Goal: Transaction & Acquisition: Purchase product/service

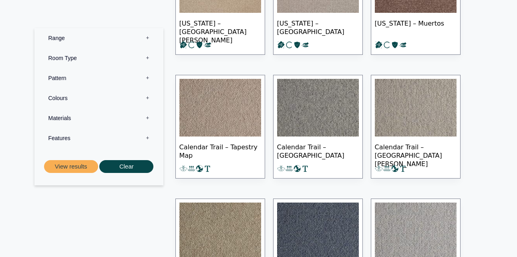
scroll to position [425, 0]
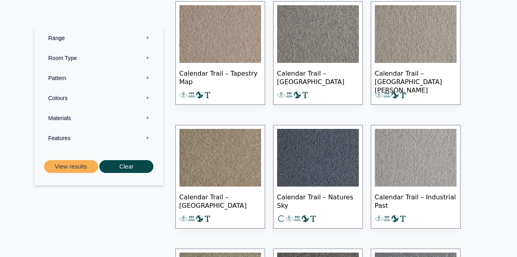
click at [147, 37] on label "Range 0" at bounding box center [98, 38] width 117 height 20
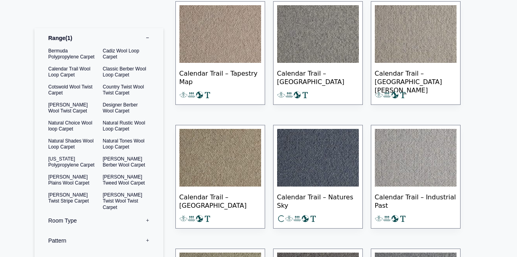
drag, startPoint x: 502, startPoint y: 25, endPoint x: 441, endPoint y: 7, distance: 63.8
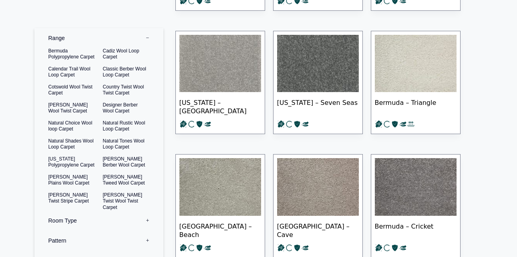
scroll to position [0, 0]
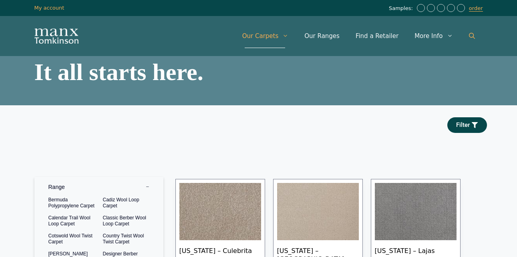
click at [470, 36] on icon "Open Search Bar" at bounding box center [472, 36] width 6 height 6
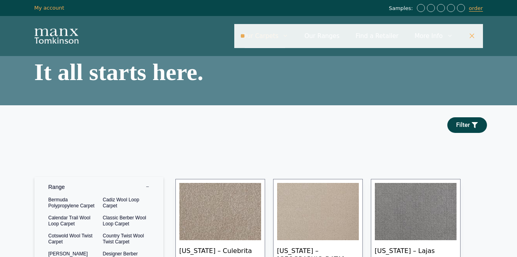
type input "*"
click at [333, 41] on input "Primary" at bounding box center [358, 36] width 248 height 24
click at [334, 38] on input "Primary" at bounding box center [358, 36] width 248 height 24
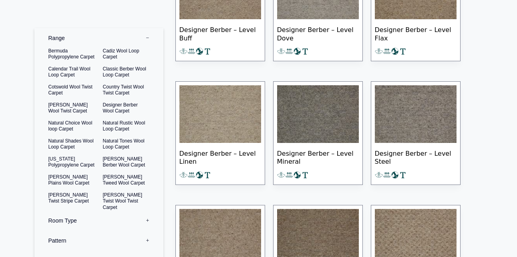
scroll to position [7460, 0]
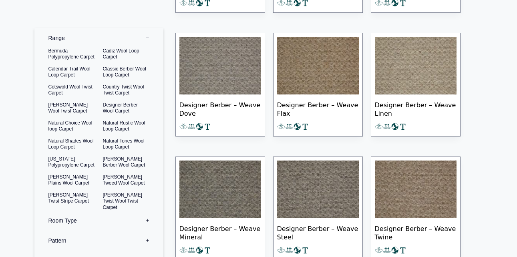
scroll to position [7663, 0]
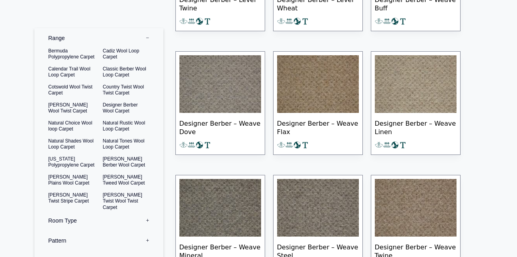
click at [441, 201] on img at bounding box center [415, 208] width 82 height 58
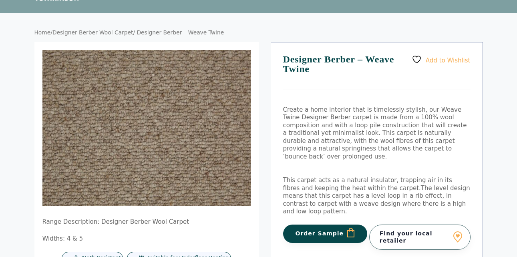
scroll to position [44, 0]
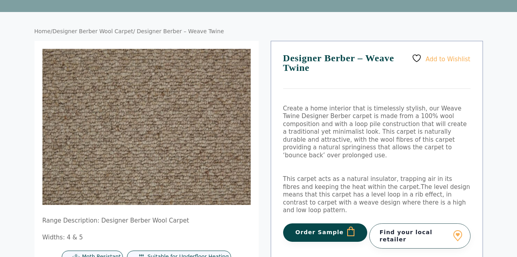
click at [342, 223] on button "Order Sample" at bounding box center [325, 232] width 84 height 18
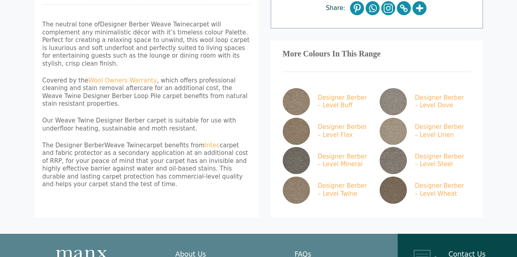
scroll to position [347, 0]
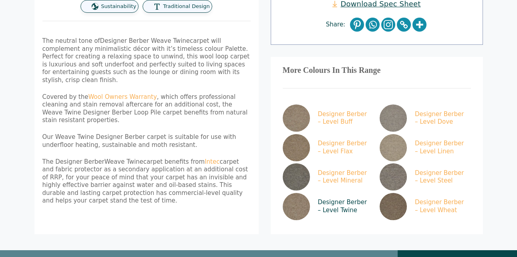
click at [316, 193] on link "Designer Berber – Level Twine" at bounding box center [326, 206] width 88 height 27
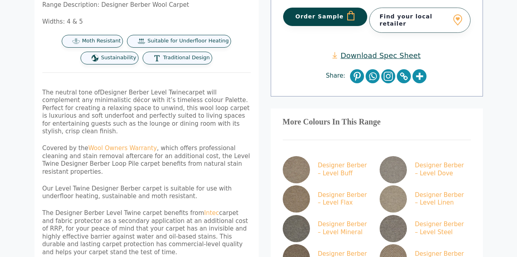
scroll to position [262, 0]
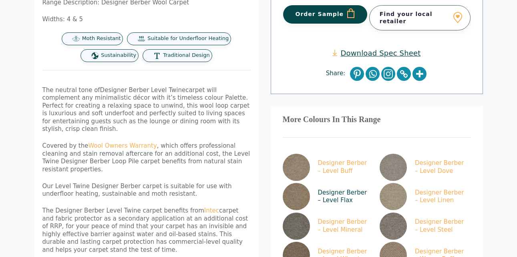
click at [299, 183] on img at bounding box center [295, 196] width 27 height 27
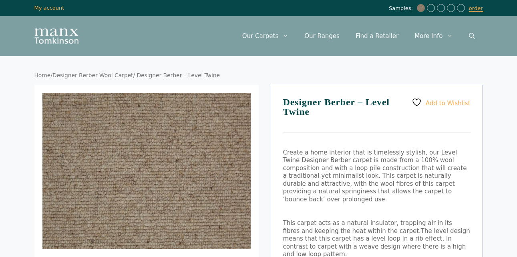
scroll to position [262, 0]
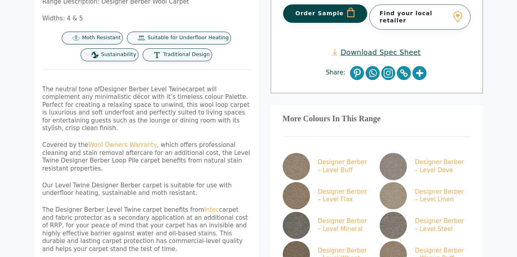
click at [391, 119] on div "More Colours In This Range Designer Berber – Level Buff Designer Berber – Level…" at bounding box center [376, 193] width 212 height 177
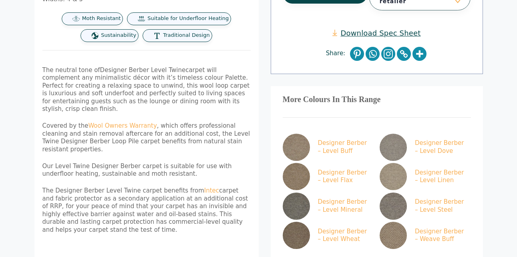
scroll to position [284, 0]
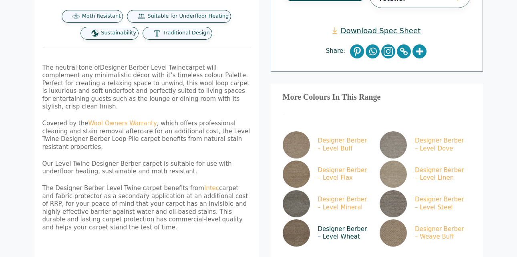
click at [328, 220] on link "Designer Berber – Level Wheat" at bounding box center [326, 232] width 88 height 27
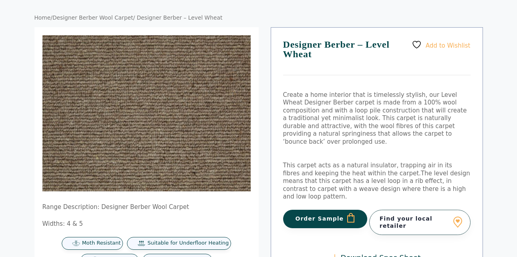
scroll to position [62, 0]
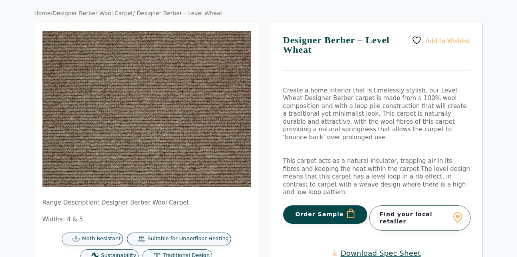
click at [334, 205] on button "Order Sample" at bounding box center [325, 214] width 84 height 18
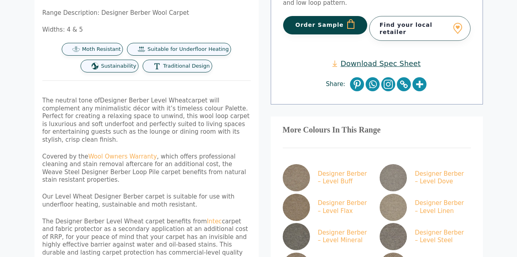
scroll to position [288, 0]
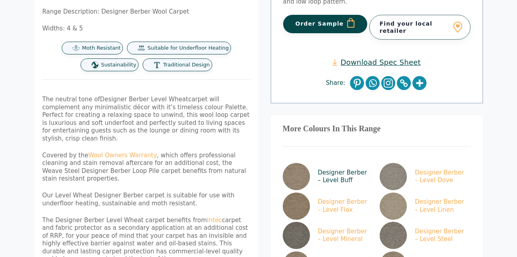
click at [306, 163] on img at bounding box center [295, 176] width 27 height 27
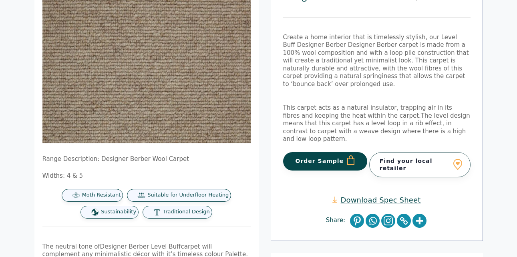
scroll to position [120, 0]
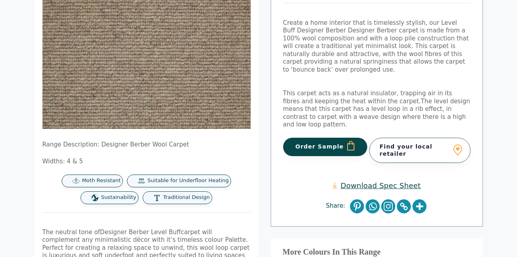
click at [353, 138] on button "Order Sample" at bounding box center [325, 147] width 84 height 18
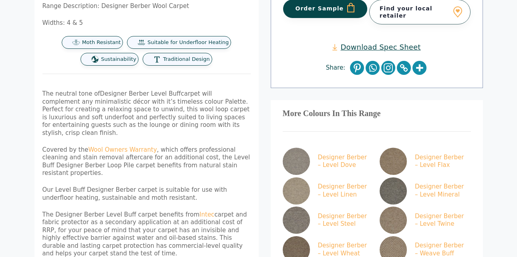
scroll to position [295, 0]
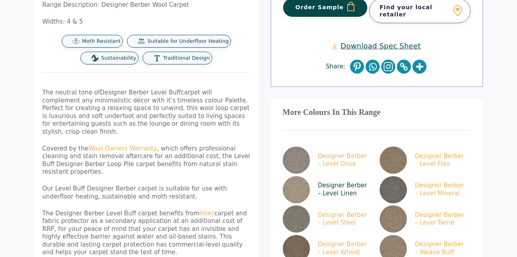
click at [302, 176] on img at bounding box center [295, 189] width 27 height 27
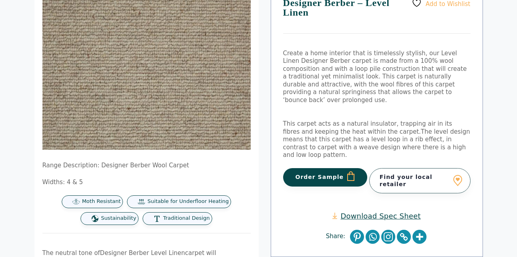
scroll to position [100, 0]
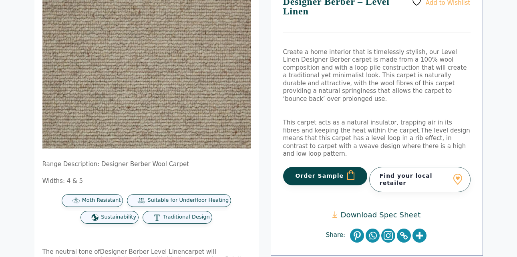
click at [324, 167] on button "Order Sample" at bounding box center [325, 176] width 84 height 18
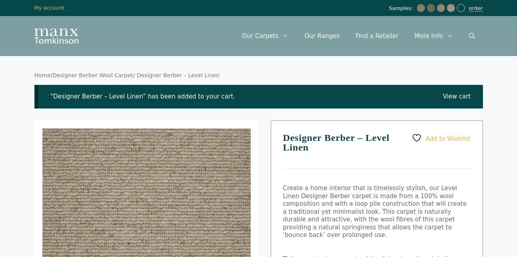
click at [475, 10] on link "order" at bounding box center [476, 8] width 14 height 6
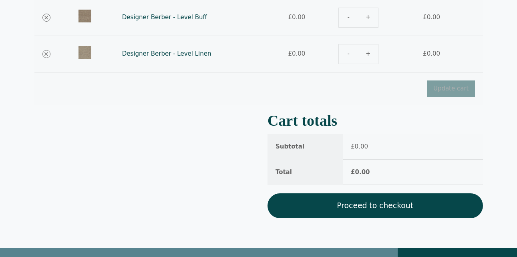
scroll to position [208, 0]
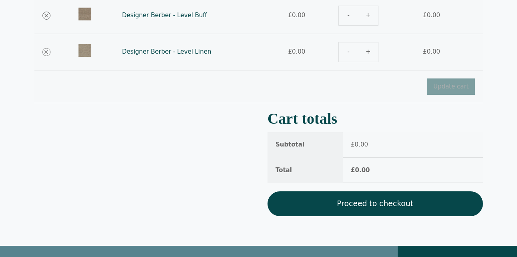
click at [402, 206] on link "Proceed to checkout" at bounding box center [374, 203] width 215 height 25
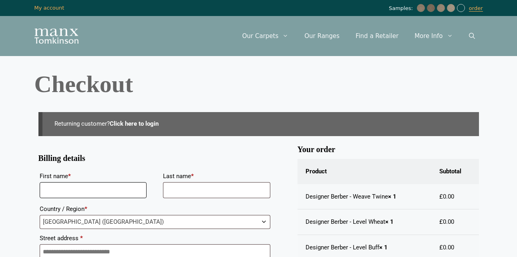
click at [60, 191] on input "First name *" at bounding box center [93, 190] width 107 height 16
type input "****"
click at [179, 192] on input "Last name *" at bounding box center [216, 190] width 107 height 16
type input "******"
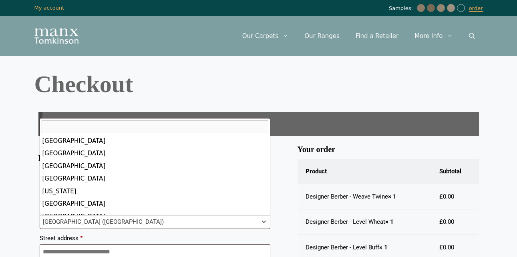
click at [264, 223] on b "Country / Region" at bounding box center [263, 221] width 6 height 6
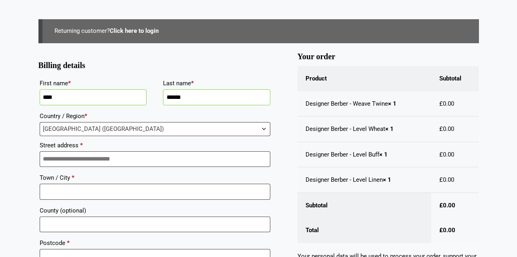
scroll to position [98, 0]
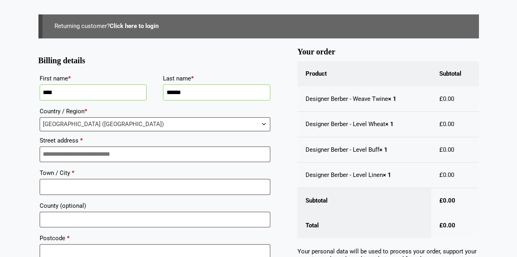
click at [139, 164] on div "**********" at bounding box center [154, 198] width 233 height 255
click at [132, 156] on input "Street address *" at bounding box center [155, 154] width 230 height 16
drag, startPoint x: 132, startPoint y: 155, endPoint x: 147, endPoint y: 174, distance: 23.7
click at [147, 174] on div "**********" at bounding box center [154, 198] width 233 height 255
type input "**********"
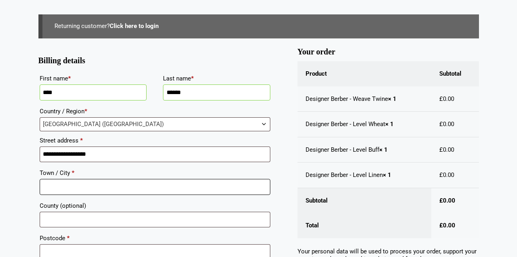
type input "**********"
type input "******"
type input "**********"
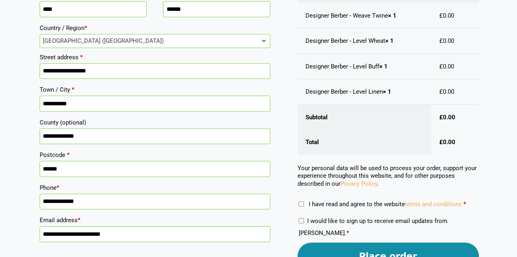
scroll to position [212, 0]
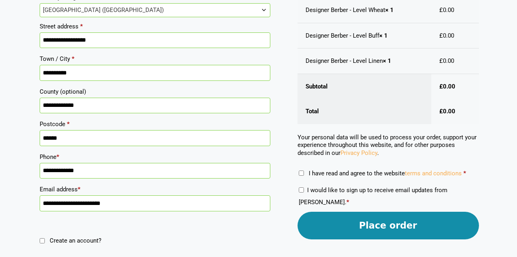
click at [342, 231] on button "Place order" at bounding box center [387, 226] width 181 height 28
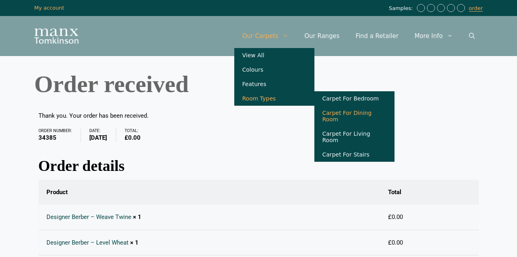
click at [344, 117] on link "Carpet For Dining Room" at bounding box center [354, 116] width 80 height 21
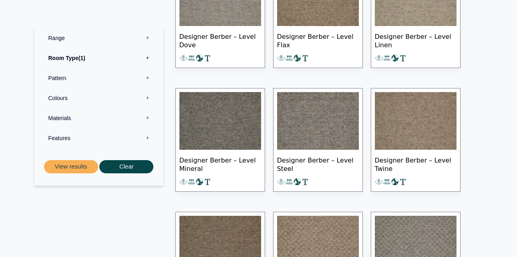
scroll to position [7490, 0]
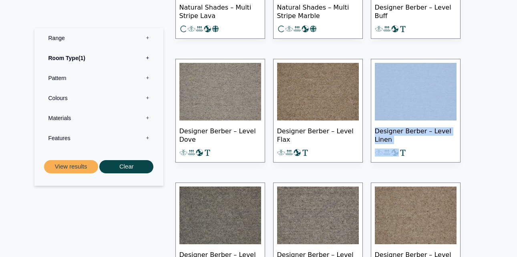
drag, startPoint x: 489, startPoint y: 171, endPoint x: 475, endPoint y: 52, distance: 120.4
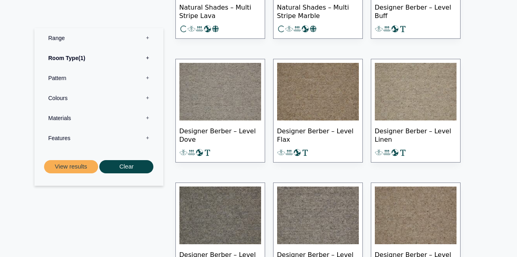
click at [147, 57] on label "Room Type 1" at bounding box center [98, 58] width 117 height 20
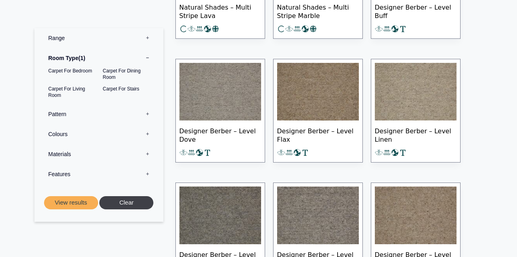
click at [130, 199] on button "Clear" at bounding box center [126, 202] width 54 height 13
click at [130, 201] on button "Clear" at bounding box center [126, 202] width 54 height 13
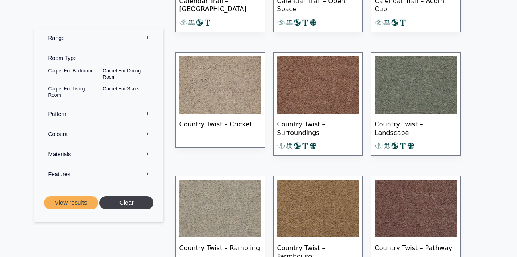
scroll to position [0, 0]
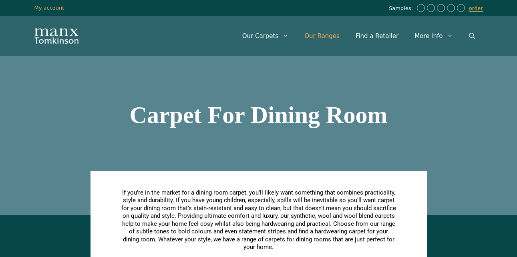
click at [337, 36] on link "Our Ranges" at bounding box center [321, 36] width 51 height 24
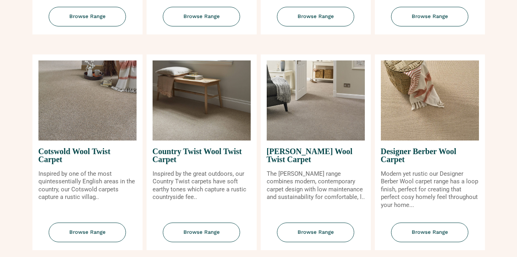
scroll to position [281, 0]
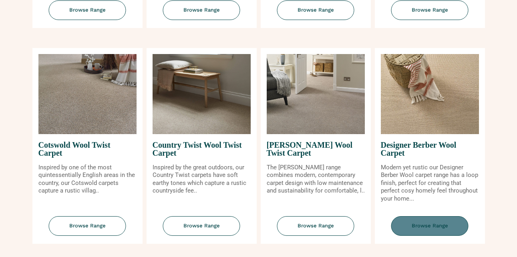
click at [425, 226] on span "Browse Range" at bounding box center [429, 226] width 77 height 20
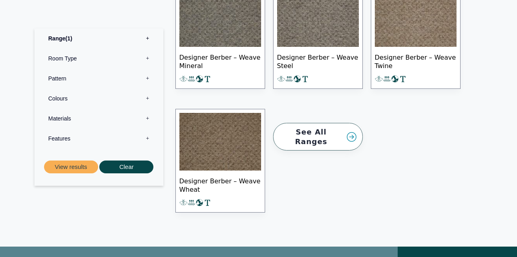
scroll to position [1102, 0]
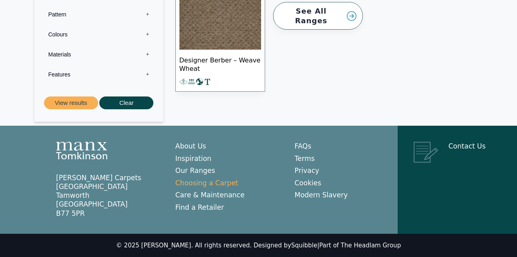
click at [226, 184] on link "Choosing a Carpet" at bounding box center [206, 183] width 63 height 8
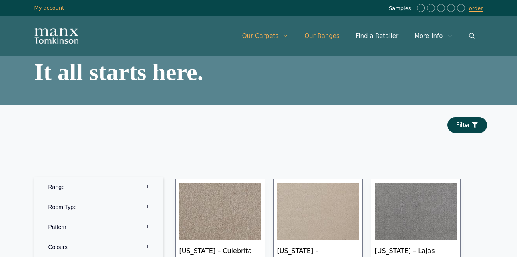
click at [328, 37] on link "Our Ranges" at bounding box center [321, 36] width 51 height 24
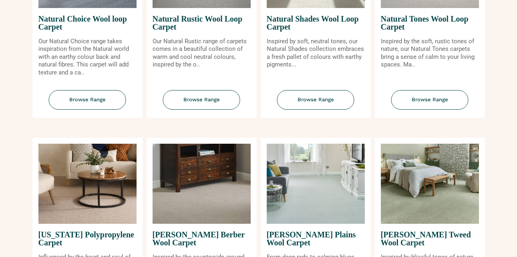
scroll to position [522, 0]
